Goal: Task Accomplishment & Management: Manage account settings

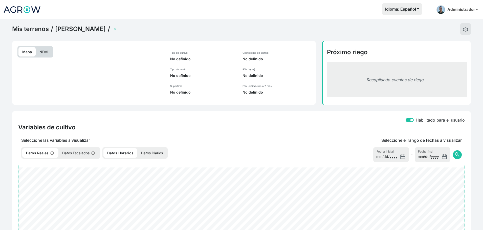
select select "2510"
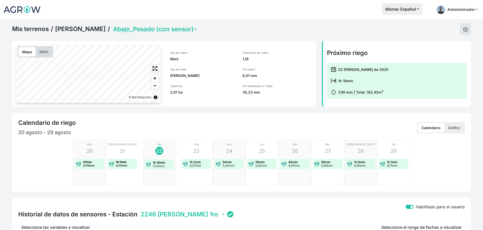
scroll to position [231, 0]
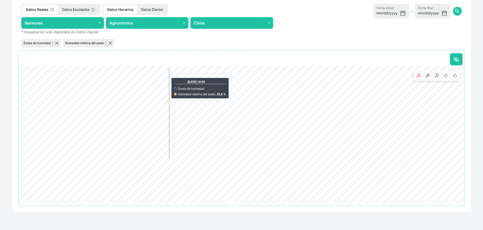
click at [83, 10] on p "Datos Escalados" at bounding box center [78, 9] width 41 height 9
click at [83, 10] on p "Datos Escalados" at bounding box center [78, 9] width 42 height 9
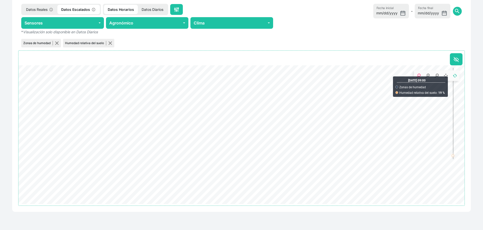
click at [452, 75] on rect ". Syncfusion interactive chart." at bounding box center [436, 75] width 45 height 11
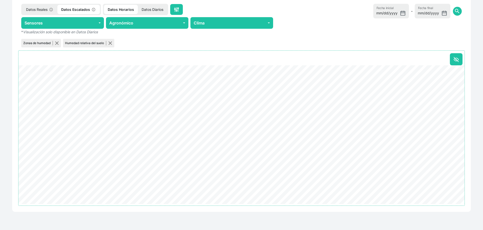
click at [44, 8] on p "Datos Reales" at bounding box center [39, 9] width 35 height 9
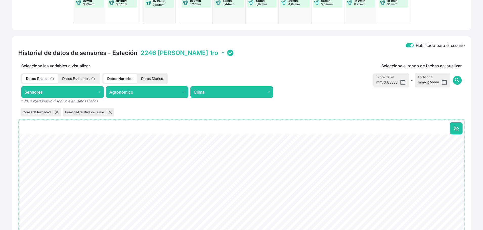
scroll to position [152, 0]
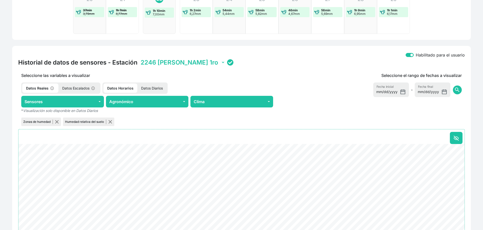
click at [158, 64] on select "2246 [PERSON_NAME] 1ro 22BE [PERSON_NAME] 2do B4A5 [PERSON_NAME] 3ro C323 [PERS…" at bounding box center [181, 63] width 85 height 8
select select "010300081E1222BE"
click at [139, 59] on select "2246 [PERSON_NAME] 1ro 22BE [PERSON_NAME] 2do B4A5 [PERSON_NAME] 3ro C323 [PERS…" at bounding box center [181, 63] width 85 height 8
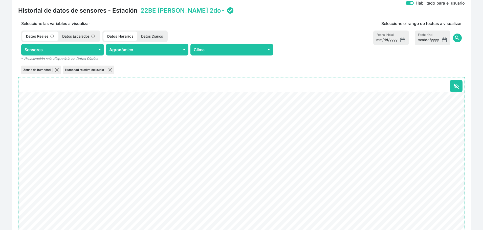
scroll to position [231, 0]
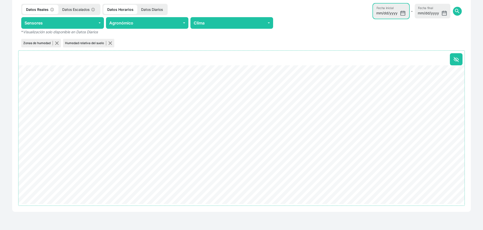
click at [404, 14] on input "[DATE]" at bounding box center [391, 11] width 36 height 15
type input "[DATE]"
click at [454, 13] on span "search" at bounding box center [457, 11] width 6 height 6
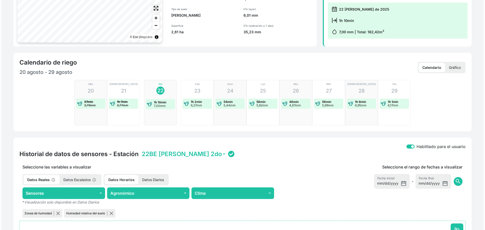
scroll to position [0, 0]
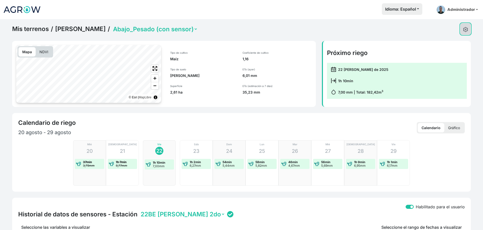
click at [467, 31] on img at bounding box center [465, 29] width 5 height 5
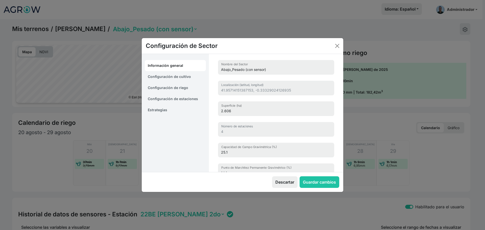
click at [178, 99] on link "Configuración de estaciones" at bounding box center [175, 98] width 61 height 11
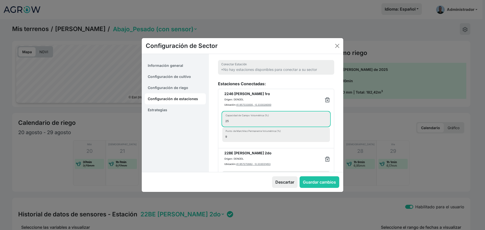
click at [231, 121] on input "25" at bounding box center [276, 119] width 108 height 15
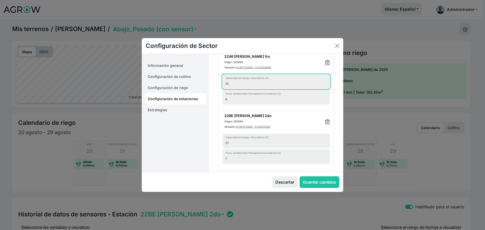
scroll to position [39, 0]
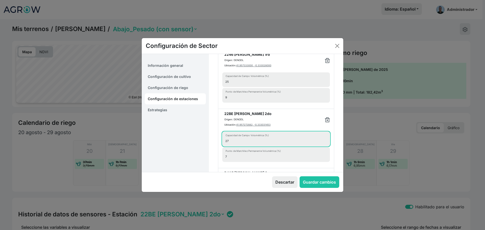
click at [237, 144] on input "27" at bounding box center [276, 139] width 108 height 15
type input "2"
type input "43"
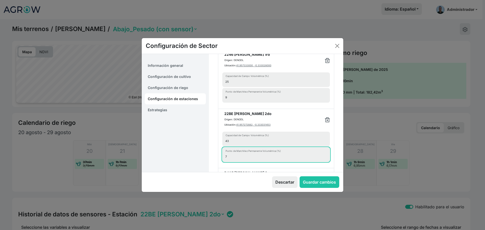
click at [245, 160] on input "7" at bounding box center [276, 155] width 108 height 15
type input "25"
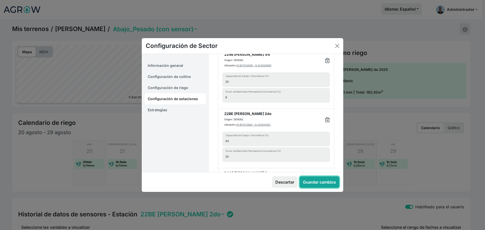
click at [320, 180] on button "Guardar cambios" at bounding box center [320, 183] width 40 height 12
select select "7"
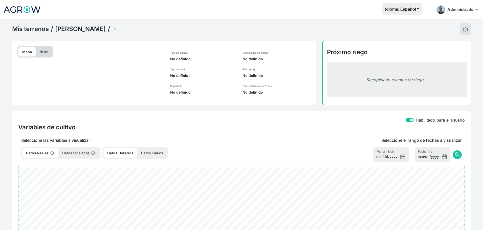
select select "2510"
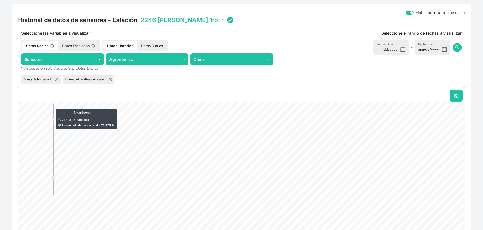
scroll to position [194, 0]
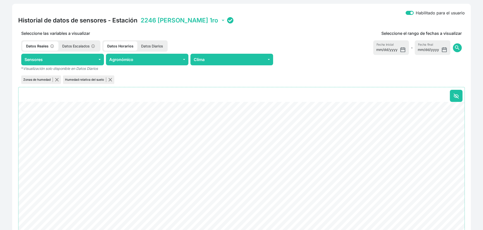
click at [179, 21] on select "2246 [PERSON_NAME] 1ro 22BE [PERSON_NAME] 2do B4A5 [PERSON_NAME] 3ro C323 [PERS…" at bounding box center [181, 20] width 85 height 8
click at [139, 16] on select "2246 [PERSON_NAME] 1ro 22BE [PERSON_NAME] 2do B4A5 [PERSON_NAME] 3ro C323 [PERS…" at bounding box center [181, 20] width 85 height 8
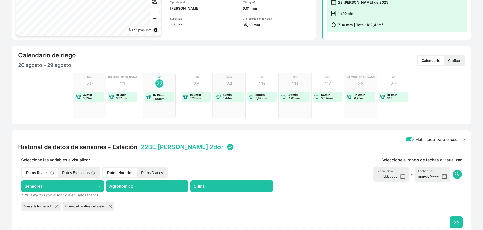
scroll to position [0, 0]
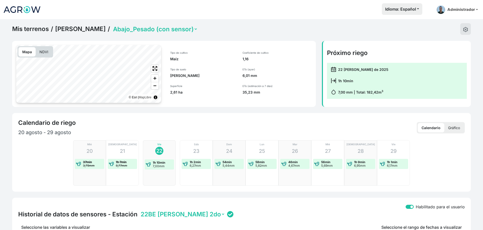
click at [154, 32] on select "Abajo_Pesado (con sensor) Arriba_Ligero (con sensor) La Peña MP 12ha" at bounding box center [155, 29] width 86 height 8
click at [234, 67] on div "Tipo de cultivo Maíz Tipo de suelo Franco Arcilloso Superficie 2,61 ha" at bounding box center [201, 73] width 75 height 56
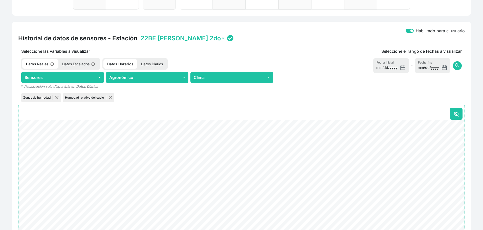
scroll to position [178, 0]
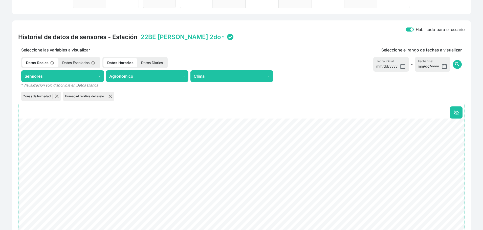
click at [186, 36] on select "2246 [PERSON_NAME] 1ro 22BE [PERSON_NAME] 2do B4A5 [PERSON_NAME] 3ro C323 [PERS…" at bounding box center [181, 37] width 85 height 8
select select "010300081E12B4A5"
click at [139, 33] on select "2246 [PERSON_NAME] 1ro 22BE [PERSON_NAME] 2do B4A5 [PERSON_NAME] 3ro C323 [PERS…" at bounding box center [181, 37] width 85 height 8
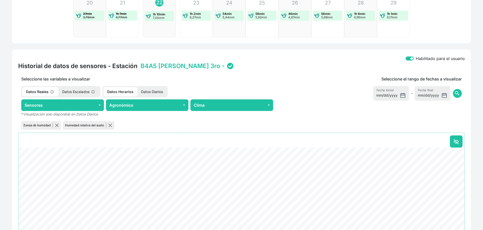
scroll to position [148, 0]
click at [156, 67] on select "2246 [PERSON_NAME] 1ro 22BE [PERSON_NAME] 2do B4A5 [PERSON_NAME] 3ro C323 [PERS…" at bounding box center [181, 66] width 85 height 8
click at [271, 71] on div "Habilitado para el usuario Historial de datos de sensores - Estación 2246 [PERS…" at bounding box center [241, 172] width 458 height 245
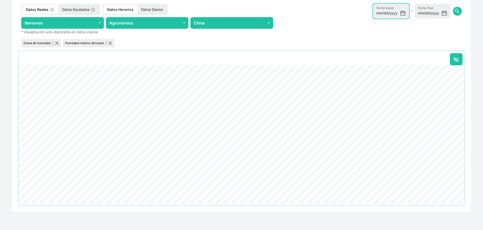
click at [405, 12] on input "[DATE]" at bounding box center [391, 11] width 36 height 15
type input "[DATE]"
click at [459, 10] on span "search" at bounding box center [457, 11] width 6 height 6
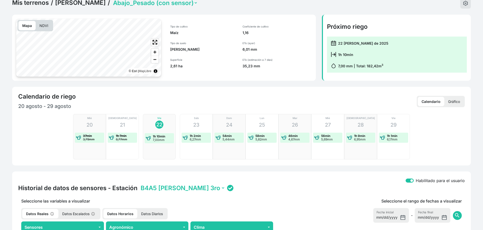
scroll to position [0, 0]
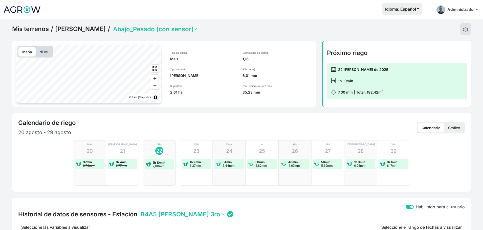
click at [165, 29] on select "Abajo_Pesado (con sensor) Arriba_Ligero (con sensor) La Peña MP 12ha" at bounding box center [155, 29] width 86 height 8
click at [239, 87] on div "Tipo de cultivo Maíz Tipo de suelo Franco Arcilloso Superficie 2,61 ha" at bounding box center [201, 73] width 75 height 56
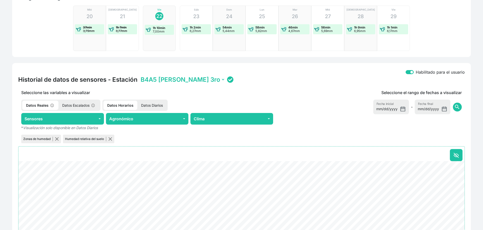
scroll to position [135, 0]
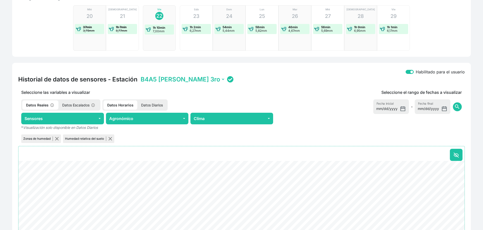
click at [185, 81] on select "2246 [PERSON_NAME] 1ro 22BE [PERSON_NAME] 2do B4A5 [PERSON_NAME] 3ro C323 [PERS…" at bounding box center [181, 80] width 85 height 8
select select "010300081E12C323"
click at [139, 76] on select "2246 [PERSON_NAME] 1ro 22BE [PERSON_NAME] 2do B4A5 [PERSON_NAME] 3ro C323 [PERS…" at bounding box center [181, 80] width 85 height 8
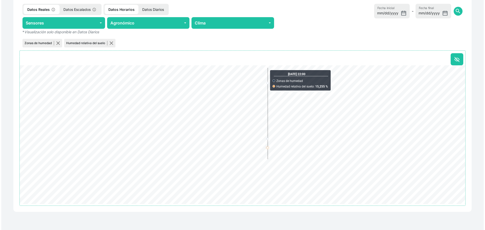
scroll to position [0, 0]
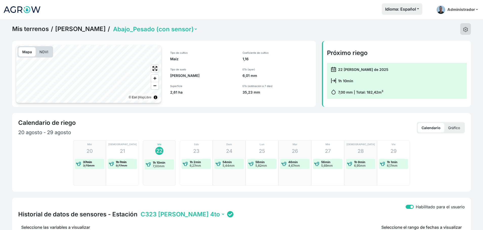
drag, startPoint x: 458, startPoint y: 29, endPoint x: 463, endPoint y: 29, distance: 4.8
click at [463, 29] on div "Mis terrenos / Jorge Aso / Abajo_Pesado (con sensor) Arriba_Ligero (con sensor)…" at bounding box center [241, 29] width 458 height 12
click at [463, 29] on img at bounding box center [465, 29] width 5 height 5
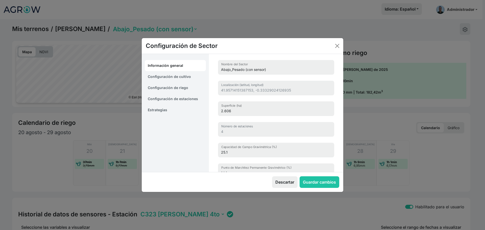
click at [188, 101] on link "Configuración de estaciones" at bounding box center [175, 98] width 61 height 11
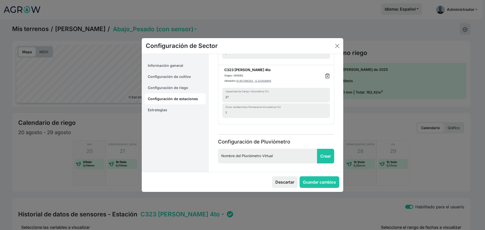
scroll to position [206, 0]
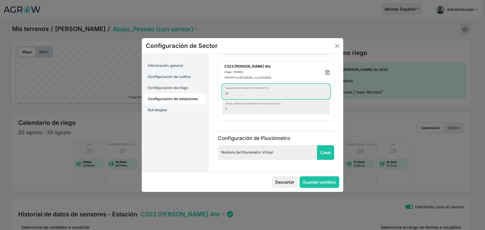
click at [232, 96] on input "27" at bounding box center [276, 91] width 108 height 15
type input "2"
type input "16"
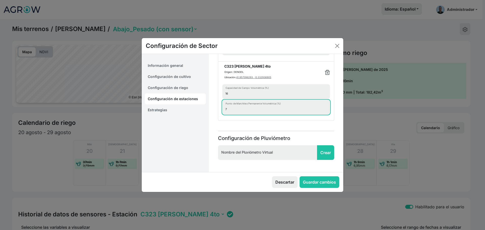
click at [236, 109] on input "7" at bounding box center [276, 107] width 108 height 15
type input "4"
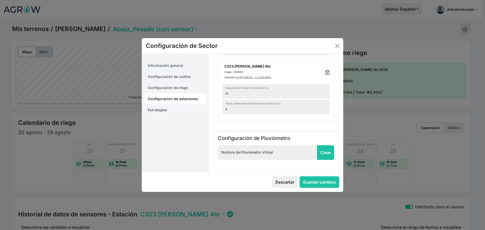
click at [217, 124] on div "Estaciones Conectadas: 2246 LoRa 1ro Origen: DENODL Ubicación: 41.957333000, -0…" at bounding box center [276, 1] width 122 height 252
click at [325, 185] on button "Guardar cambios" at bounding box center [320, 183] width 40 height 12
select select "7"
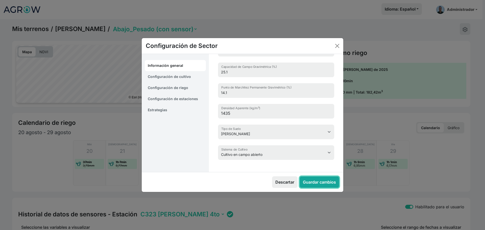
scroll to position [80, 0]
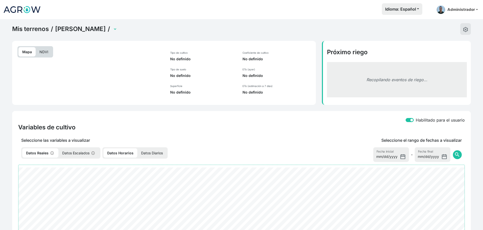
select select "2510"
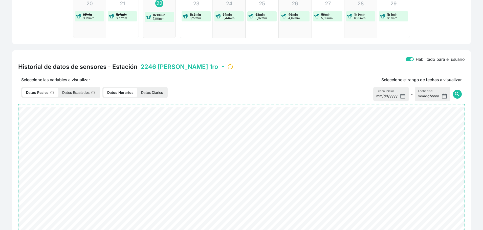
scroll to position [177, 0]
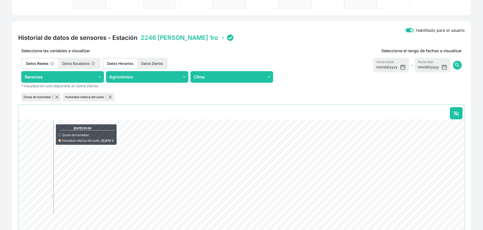
click at [168, 37] on select "2246 [PERSON_NAME] 1ro 22BE [PERSON_NAME] 2do B4A5 [PERSON_NAME] 3ro C323 [PERS…" at bounding box center [181, 38] width 85 height 8
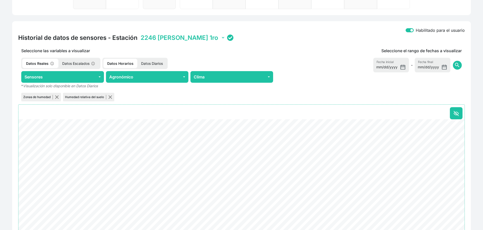
select select "010300081E12C323"
click at [139, 34] on select "2246 [PERSON_NAME] 1ro 22BE [PERSON_NAME] 2do B4A5 [PERSON_NAME] 3ro C323 [PERS…" at bounding box center [181, 38] width 85 height 8
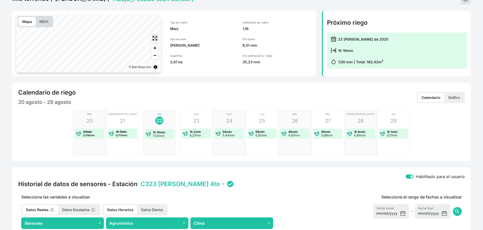
scroll to position [0, 0]
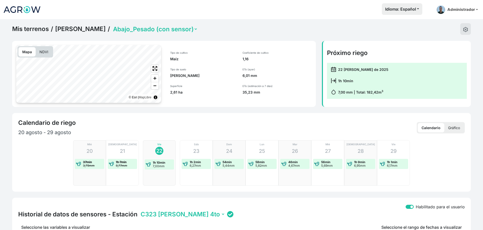
click at [38, 25] on link "Mis terrenos" at bounding box center [30, 29] width 37 height 8
